Goal: Information Seeking & Learning: Stay updated

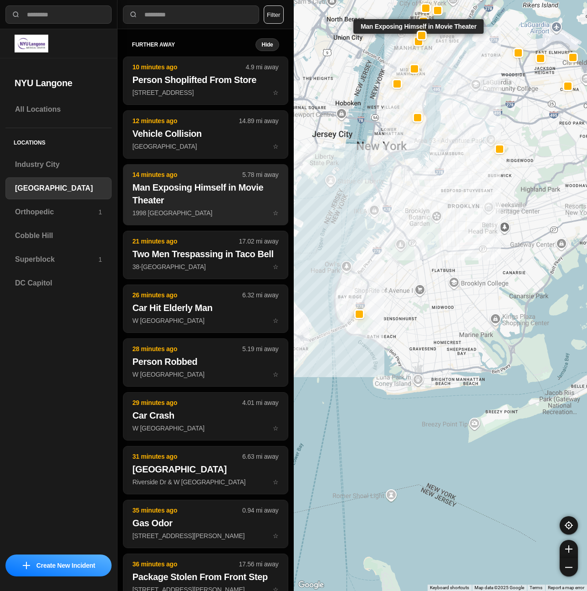
click at [210, 197] on h2 "Man Exposing Himself in Movie Theater" at bounding box center [206, 194] width 146 height 26
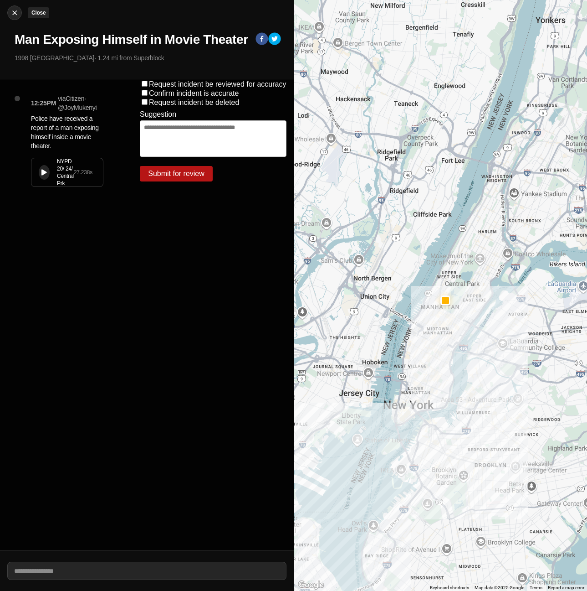
click at [15, 13] on img at bounding box center [14, 12] width 9 height 9
select select "*"
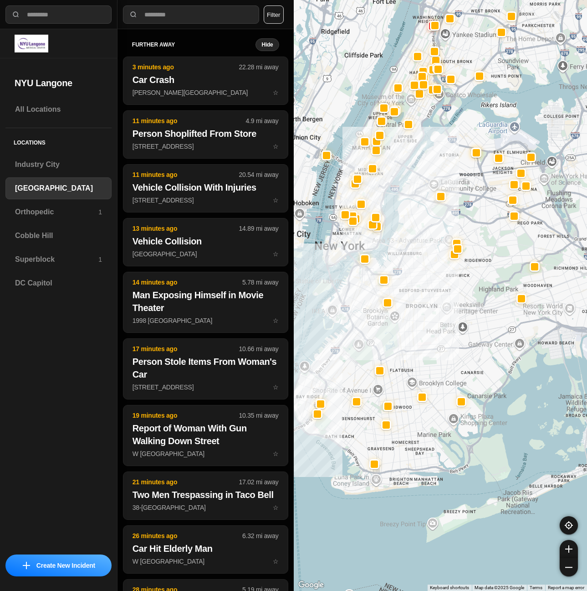
drag, startPoint x: 422, startPoint y: 386, endPoint x: 363, endPoint y: 395, distance: 59.5
click at [363, 395] on div at bounding box center [441, 295] width 294 height 591
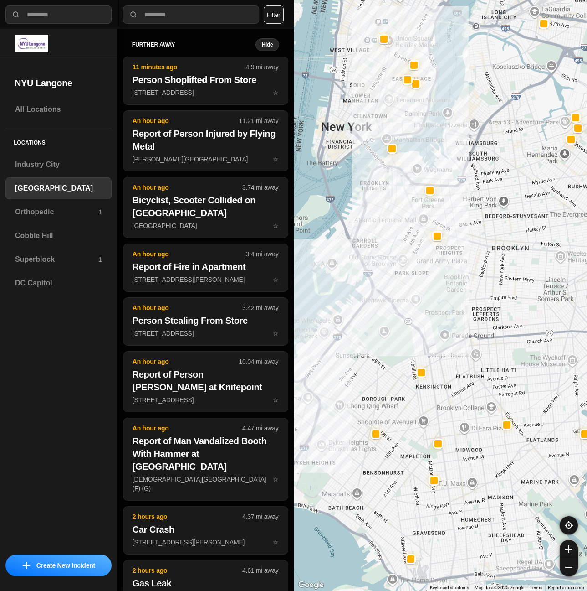
drag, startPoint x: 367, startPoint y: 398, endPoint x: 443, endPoint y: 406, distance: 76.1
click at [443, 406] on div at bounding box center [441, 295] width 294 height 591
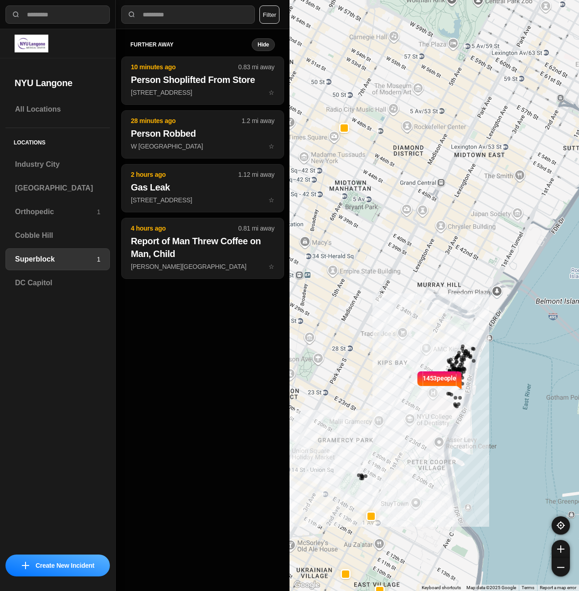
select select "*"
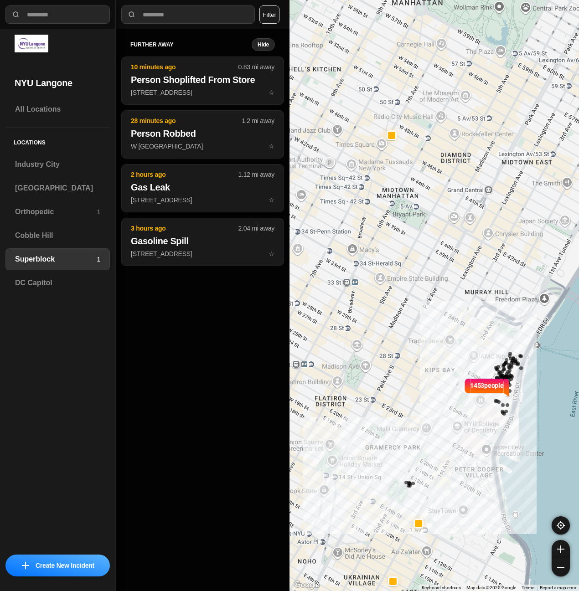
drag, startPoint x: 328, startPoint y: 266, endPoint x: 373, endPoint y: 273, distance: 45.6
click at [373, 273] on div "1453 people" at bounding box center [433, 295] width 289 height 591
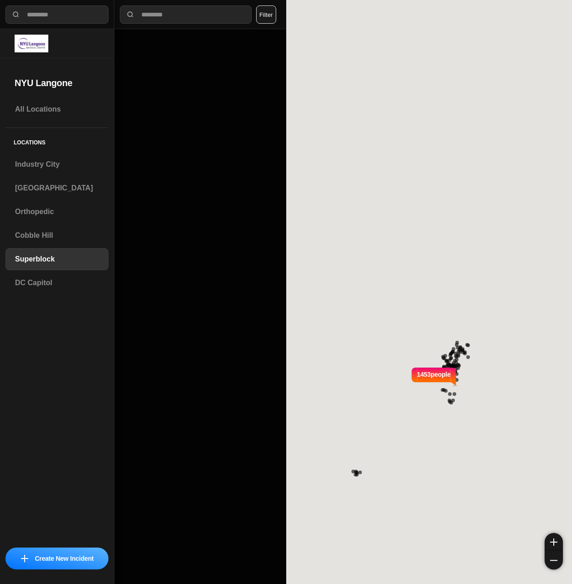
select select "*"
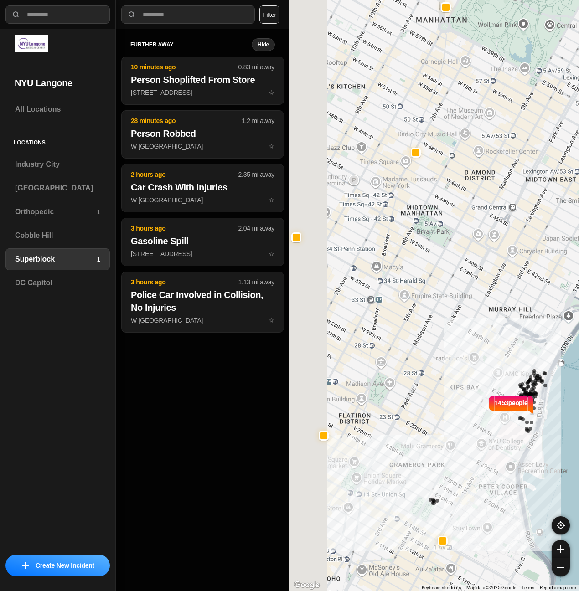
drag, startPoint x: 335, startPoint y: 267, endPoint x: 407, endPoint y: 291, distance: 75.7
click at [407, 291] on div "1453 people" at bounding box center [433, 295] width 289 height 591
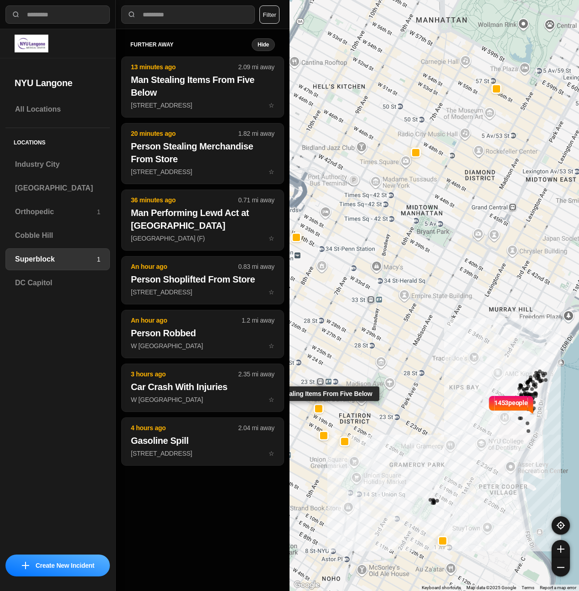
select select "*"
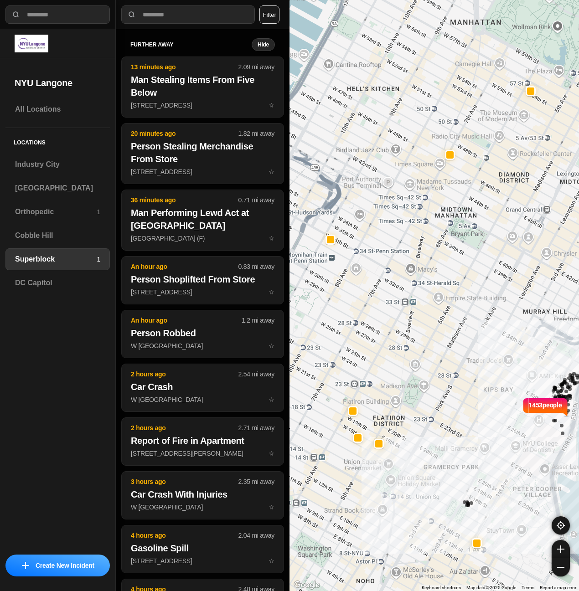
drag, startPoint x: 422, startPoint y: 327, endPoint x: 459, endPoint y: 329, distance: 37.0
click at [459, 329] on div "1453 people" at bounding box center [433, 295] width 289 height 591
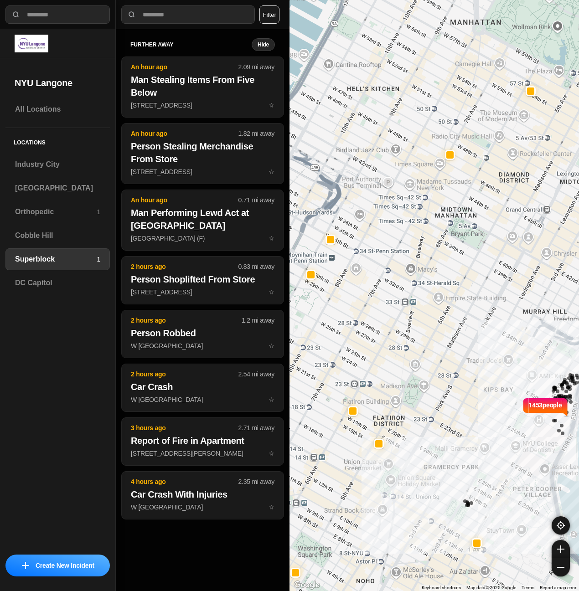
select select "*"
